Goal: Transaction & Acquisition: Purchase product/service

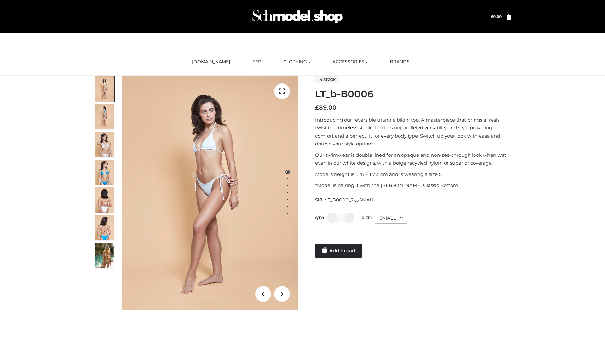
click at [339, 251] on link "Add to cart" at bounding box center [338, 251] width 47 height 14
